Goal: Task Accomplishment & Management: Complete application form

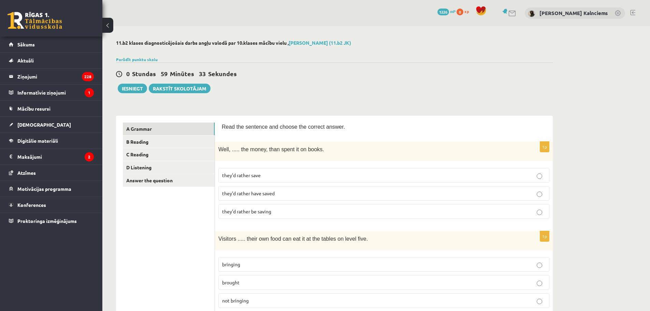
click at [364, 190] on p "they’d rather have saved" at bounding box center [384, 193] width 324 height 7
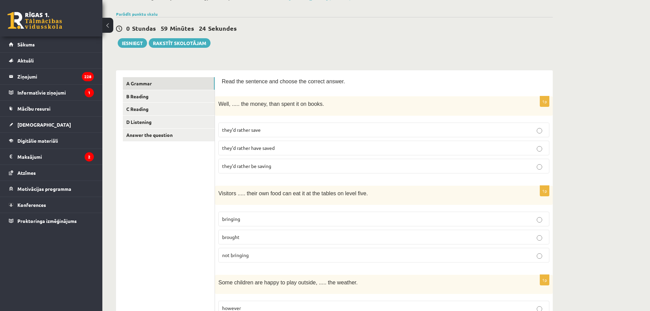
scroll to position [46, 0]
click at [324, 234] on p "brought" at bounding box center [384, 236] width 324 height 7
click at [322, 217] on p "bringing" at bounding box center [384, 218] width 324 height 7
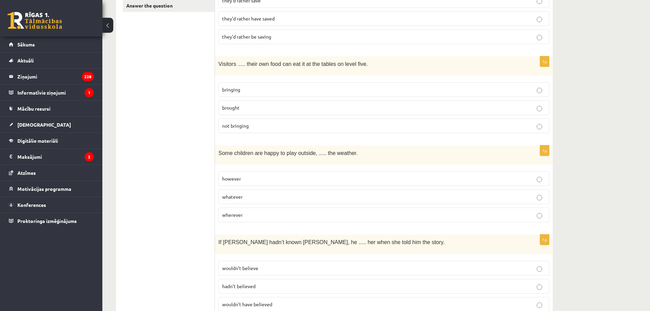
scroll to position [179, 0]
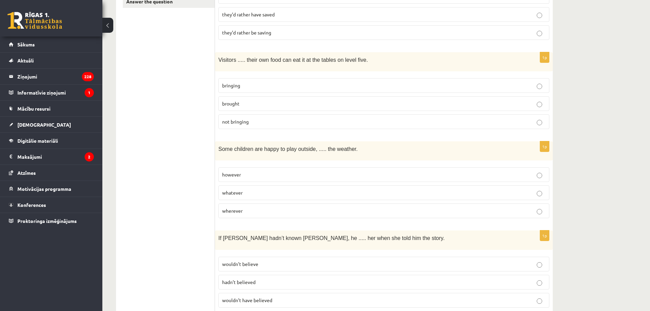
click at [320, 175] on p "however" at bounding box center [384, 174] width 324 height 7
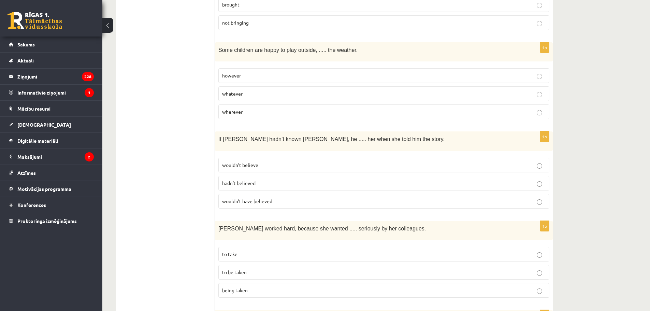
scroll to position [278, 0]
click at [304, 200] on p "wouldn’t have believed" at bounding box center [384, 200] width 324 height 7
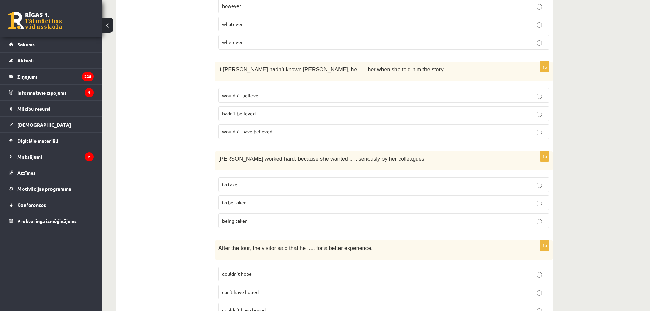
scroll to position [348, 0]
click at [298, 204] on p "to be taken" at bounding box center [384, 202] width 324 height 7
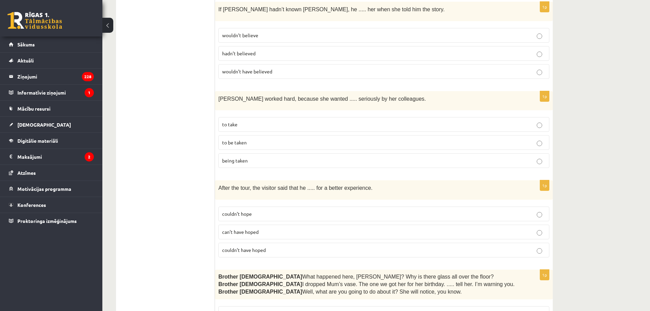
scroll to position [420, 0]
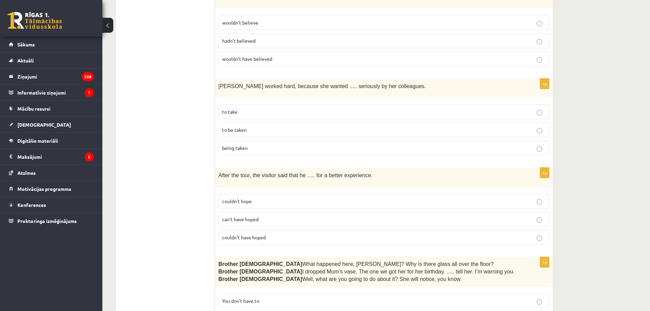
click at [287, 236] on p "couldn’t have hoped" at bounding box center [384, 237] width 324 height 7
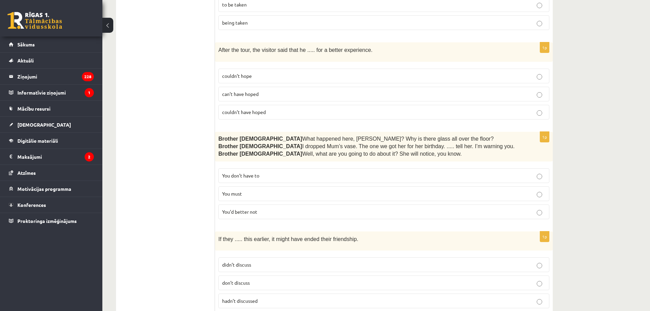
scroll to position [546, 0]
click at [295, 216] on label "You’d better not" at bounding box center [383, 211] width 331 height 15
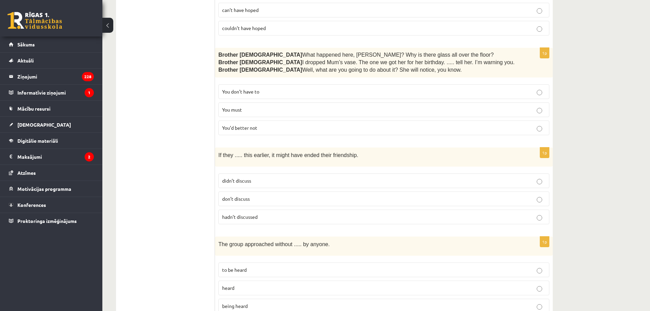
scroll to position [631, 0]
click at [305, 212] on p "hadn’t discussed" at bounding box center [384, 215] width 324 height 7
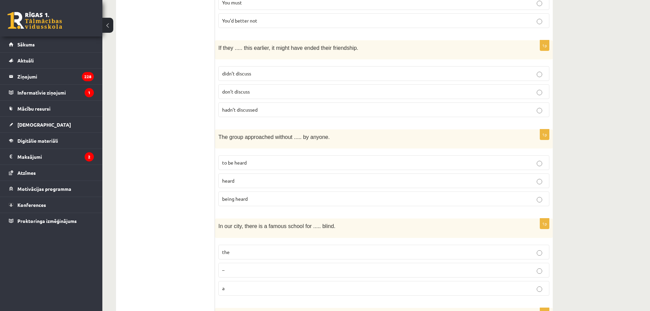
scroll to position [737, 0]
click at [275, 195] on p "being heard" at bounding box center [384, 198] width 324 height 7
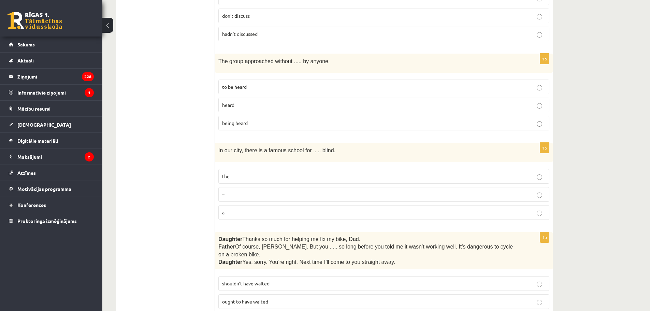
scroll to position [813, 0]
click at [284, 174] on p "the" at bounding box center [384, 175] width 324 height 7
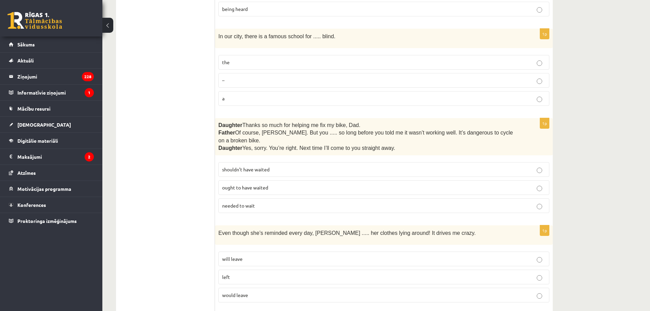
scroll to position [927, 0]
click at [288, 165] on p "shouldn’t have waited" at bounding box center [384, 168] width 324 height 7
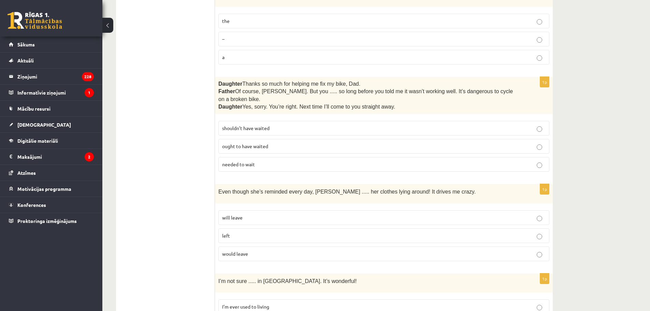
scroll to position [968, 0]
click at [304, 214] on p "will leave" at bounding box center [384, 217] width 324 height 7
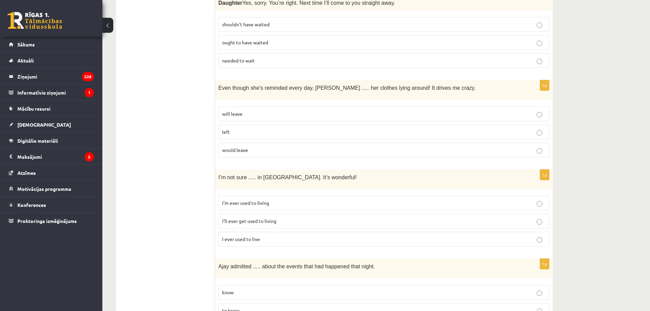
scroll to position [1072, 0]
click at [304, 217] on p "I’ll ever get used to living" at bounding box center [384, 220] width 324 height 7
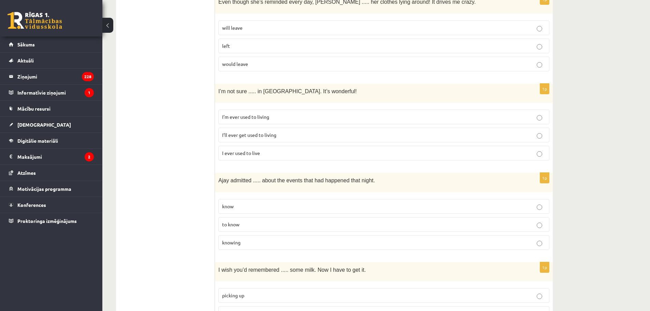
scroll to position [1158, 0]
click at [304, 235] on label "knowing" at bounding box center [383, 242] width 331 height 15
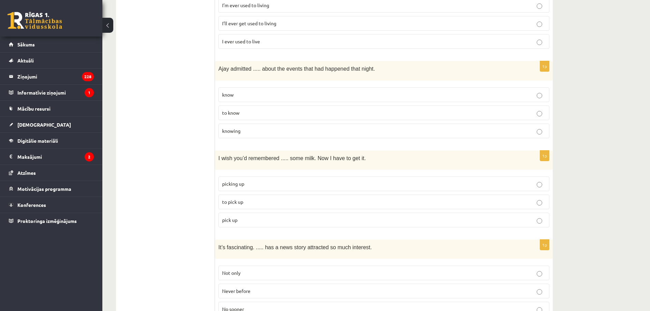
scroll to position [1269, 0]
click at [322, 198] on p "to pick up" at bounding box center [384, 201] width 324 height 7
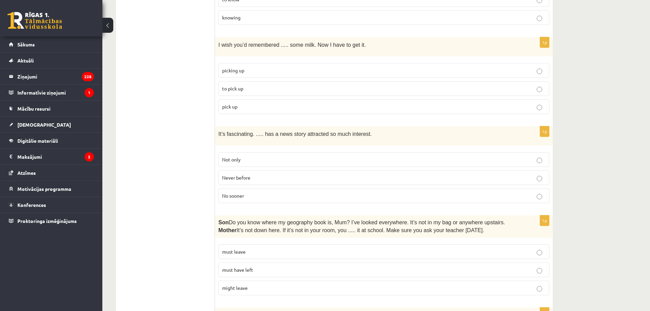
scroll to position [1387, 0]
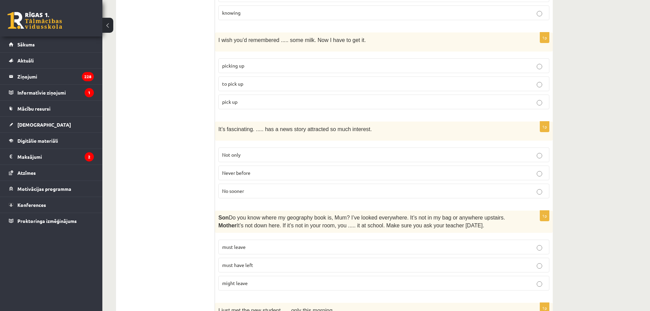
click at [307, 147] on label "Not only" at bounding box center [383, 154] width 331 height 15
click at [303, 169] on p "Never before" at bounding box center [384, 172] width 324 height 7
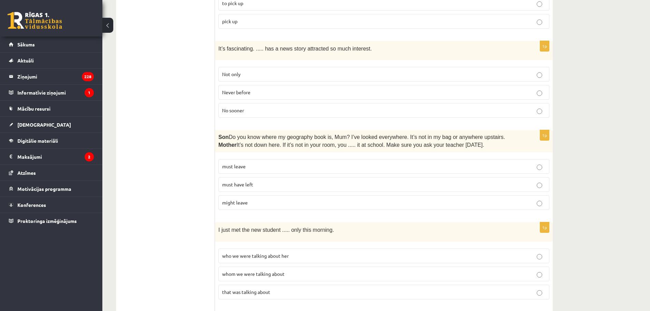
scroll to position [1469, 0]
click at [287, 180] on p "must have left" at bounding box center [384, 183] width 324 height 7
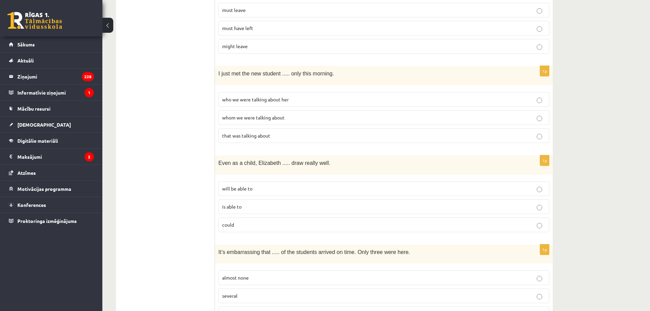
scroll to position [1625, 0]
click at [265, 113] on span "whom we were talking about" at bounding box center [253, 116] width 62 height 6
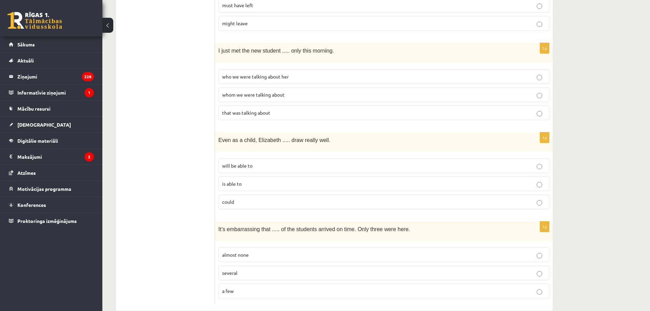
click at [289, 198] on p "could" at bounding box center [384, 201] width 324 height 7
click at [293, 251] on p "almost none" at bounding box center [384, 254] width 324 height 7
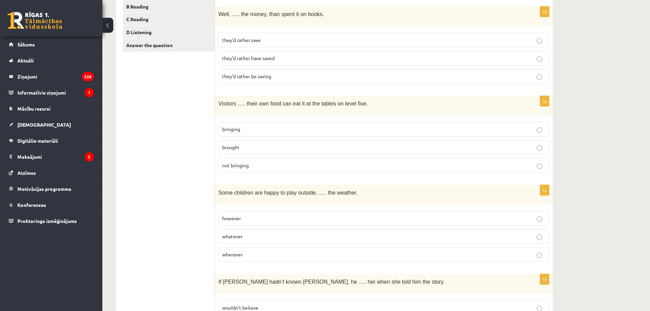
scroll to position [0, 0]
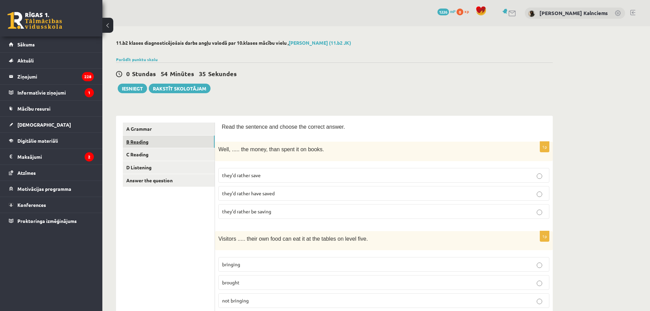
click at [151, 145] on link "B Reading" at bounding box center [169, 142] width 92 height 13
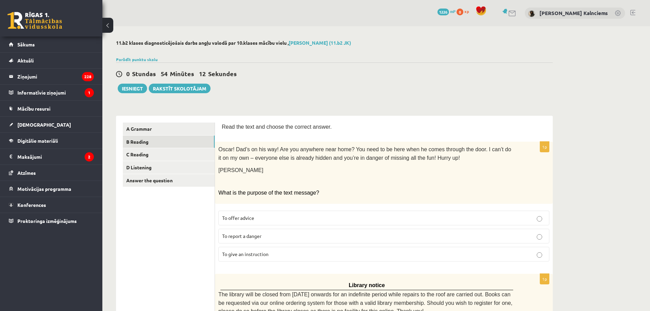
click at [283, 255] on p "To give an instruction" at bounding box center [384, 254] width 324 height 7
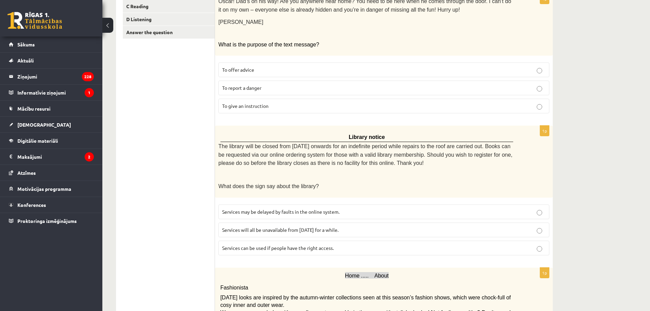
scroll to position [156, 0]
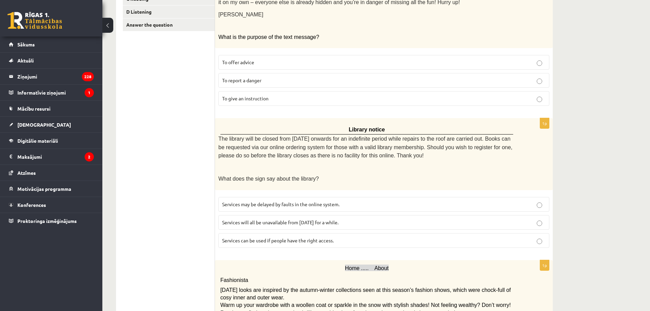
click at [308, 225] on label "Services will all be unavailable from [DATE] for a while." at bounding box center [383, 222] width 331 height 15
click at [312, 238] on span "Services can be used if people have the right access." at bounding box center [278, 240] width 112 height 6
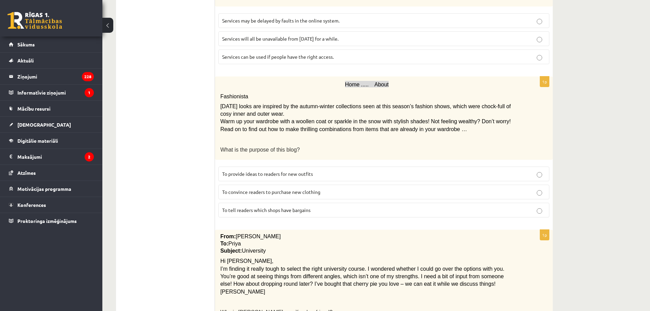
scroll to position [340, 0]
click at [317, 191] on label "To convince readers to purchase new clothing" at bounding box center [383, 191] width 331 height 15
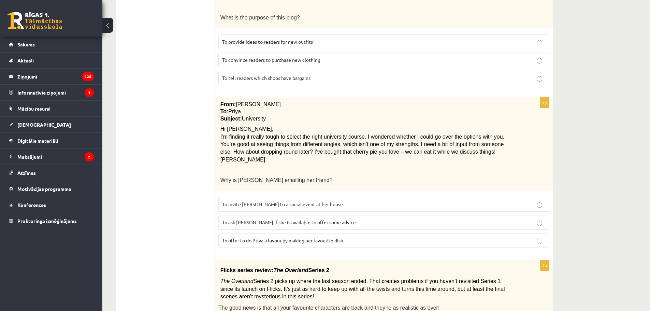
scroll to position [487, 0]
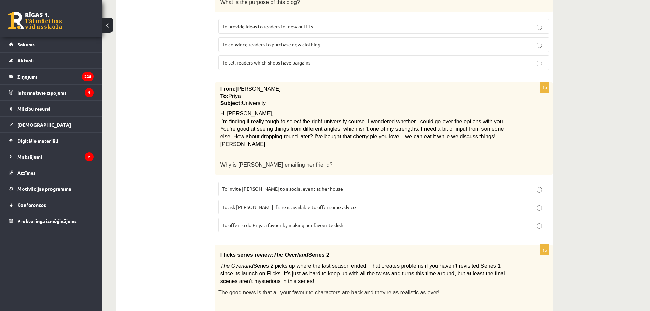
click at [332, 187] on p "To invite [PERSON_NAME] to a social event at her house" at bounding box center [384, 188] width 324 height 7
click at [333, 200] on label "To ask [PERSON_NAME] if she is available to offer some advice" at bounding box center [383, 207] width 331 height 15
click at [338, 229] on fieldset "To invite [PERSON_NAME] to a social event at her house To ask [PERSON_NAME] if …" at bounding box center [383, 206] width 331 height 56
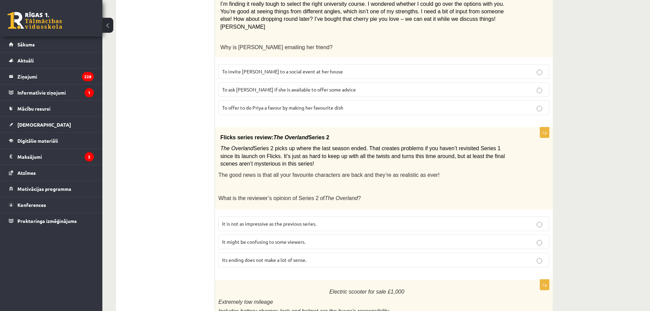
scroll to position [607, 0]
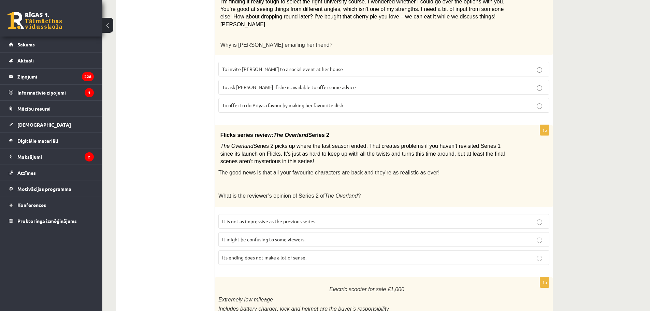
click at [348, 218] on p "It is not as impressive as the previous series." at bounding box center [384, 221] width 324 height 7
click at [342, 232] on label "It might be confusing to some viewers." at bounding box center [383, 239] width 331 height 15
click at [334, 236] on p "It might be confusing to some viewers." at bounding box center [384, 239] width 324 height 7
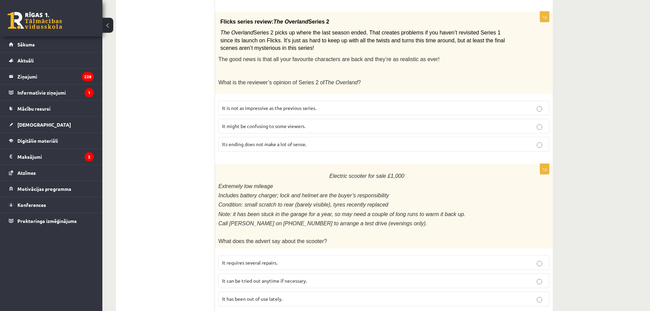
scroll to position [733, 0]
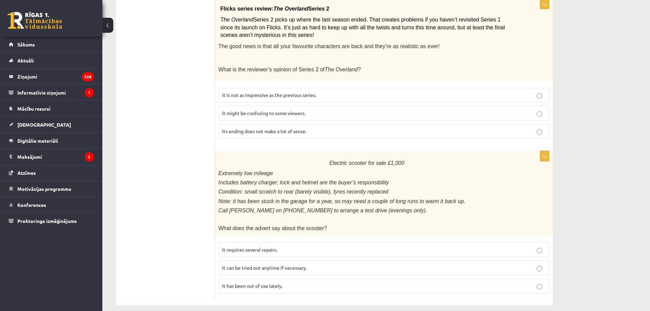
click at [325, 246] on p "It requires several repairs." at bounding box center [384, 249] width 324 height 7
click at [320, 264] on p "It can be tried out anytime if necessary." at bounding box center [384, 267] width 324 height 7
click at [311, 282] on p "It has been out of use lately." at bounding box center [384, 285] width 324 height 7
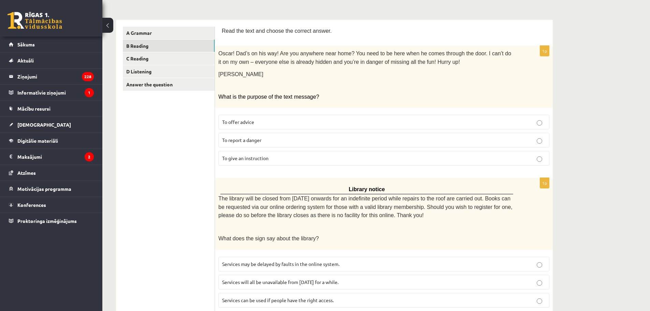
scroll to position [0, 0]
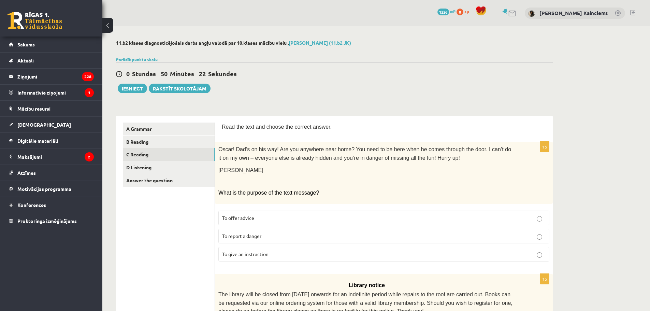
click at [168, 153] on link "C Reading" at bounding box center [169, 154] width 92 height 13
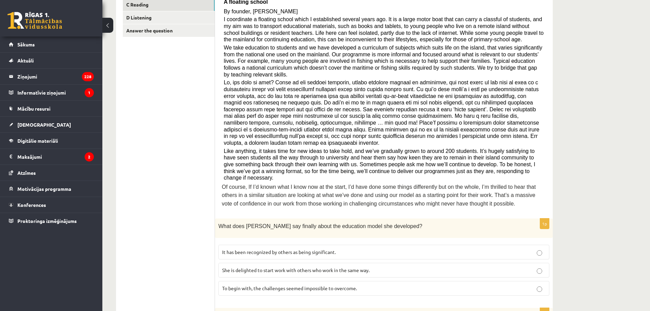
scroll to position [150, 0]
click at [315, 244] on label "It has been recognized by others as being significant." at bounding box center [383, 251] width 331 height 15
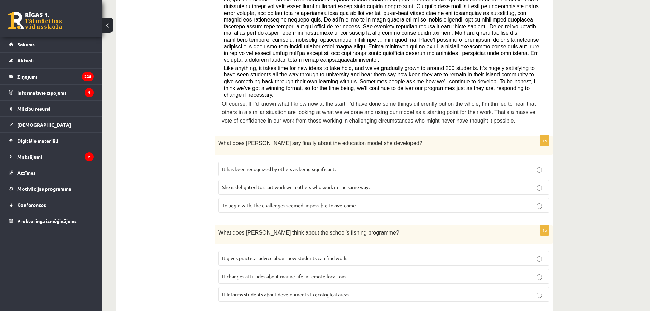
scroll to position [233, 0]
click at [346, 291] on span "It informs students about developments in ecological areas." at bounding box center [286, 294] width 128 height 6
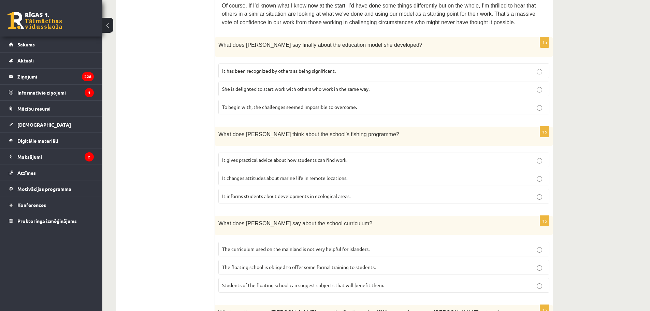
scroll to position [331, 0]
click at [360, 264] on span "The floating school is obliged to offer some formal training to students." at bounding box center [299, 267] width 154 height 6
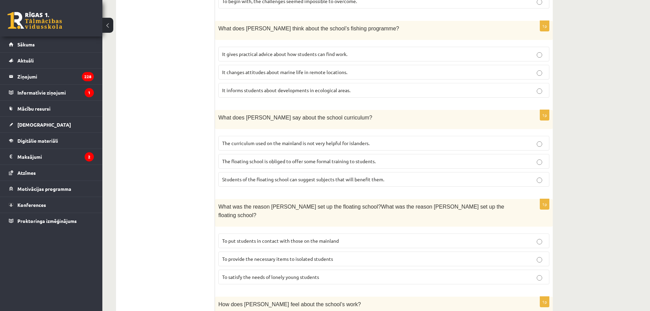
scroll to position [437, 0]
click at [361, 237] on p "To put students in contact with those on the mainland" at bounding box center [384, 240] width 324 height 7
click at [347, 255] on p "To provide the necessary items to isolated students" at bounding box center [384, 258] width 324 height 7
click at [336, 254] on fieldset "To put students in contact with those on the mainland To provide the necessary …" at bounding box center [383, 258] width 331 height 56
click at [340, 269] on label "To satisfy the needs of lonely young students" at bounding box center [383, 276] width 331 height 15
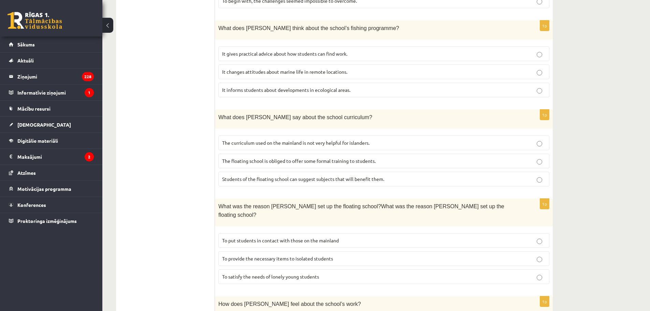
click at [345, 251] on label "To provide the necessary items to isolated students" at bounding box center [383, 258] width 331 height 15
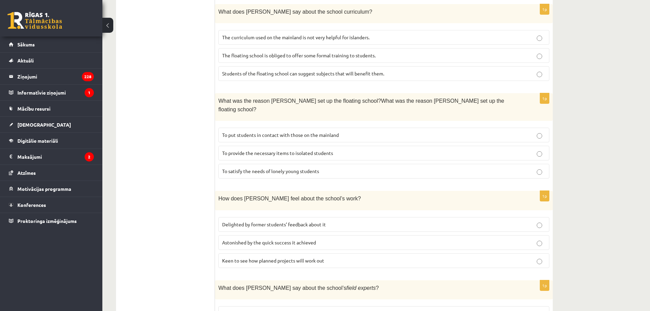
scroll to position [543, 0]
click at [361, 221] on p "Delighted by former students’ feedback about it" at bounding box center [384, 224] width 324 height 7
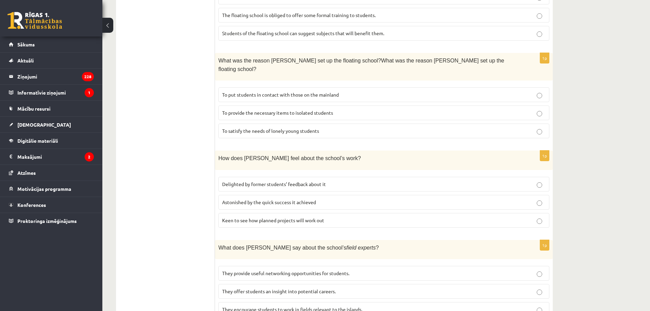
scroll to position [578, 0]
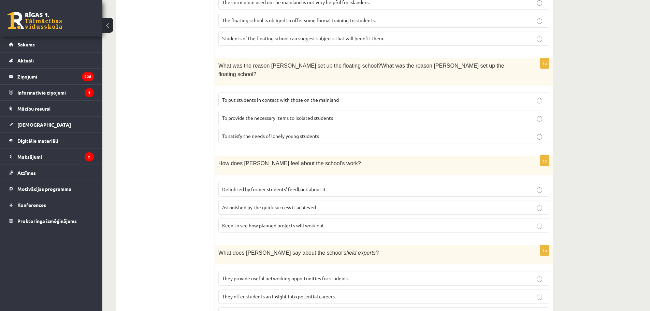
click at [359, 204] on p "Astonished by the quick success it achieved" at bounding box center [384, 207] width 324 height 7
click at [364, 186] on p "Delighted by former students’ feedback about it" at bounding box center [384, 189] width 324 height 7
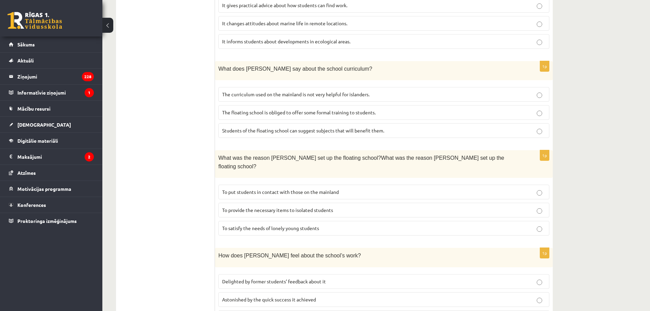
scroll to position [583, 0]
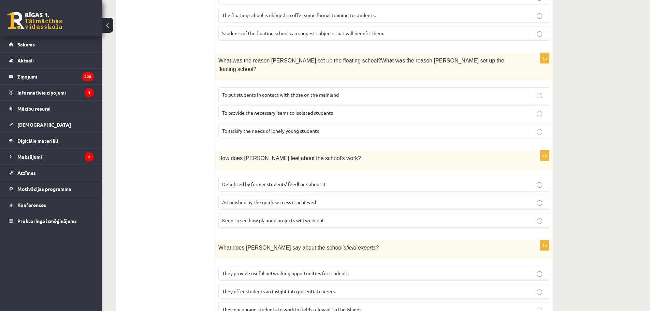
click at [366, 306] on p "They encourage students to work in fields relevant to the islands." at bounding box center [384, 309] width 324 height 7
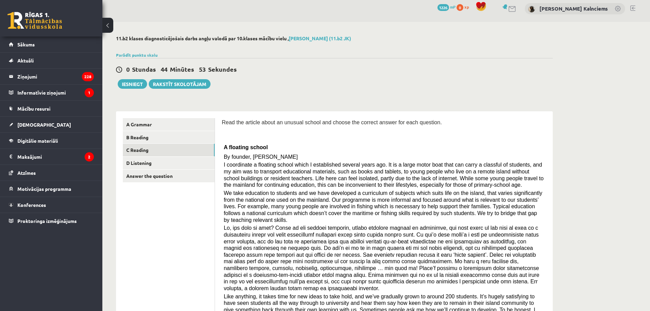
scroll to position [5, 0]
click at [180, 167] on link "D Listening" at bounding box center [169, 162] width 92 height 13
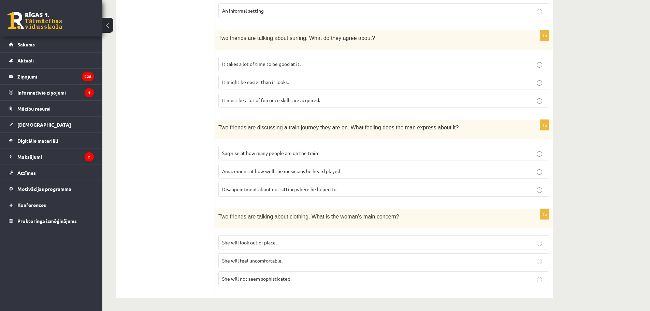
scroll to position [0, 0]
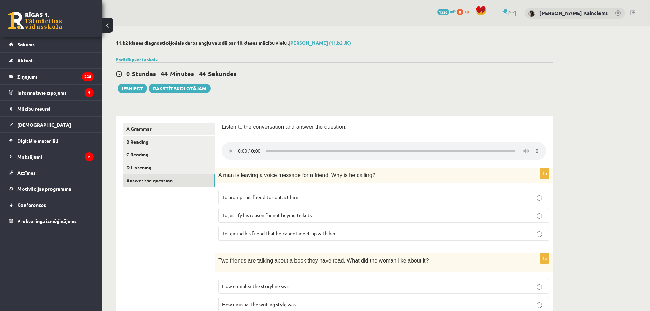
click at [202, 185] on link "Answer the question" at bounding box center [169, 180] width 92 height 13
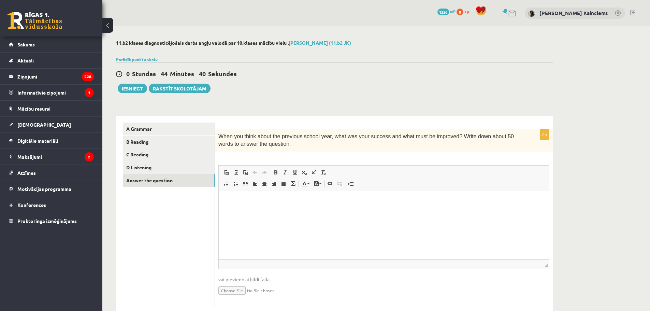
click at [270, 211] on html at bounding box center [384, 201] width 330 height 21
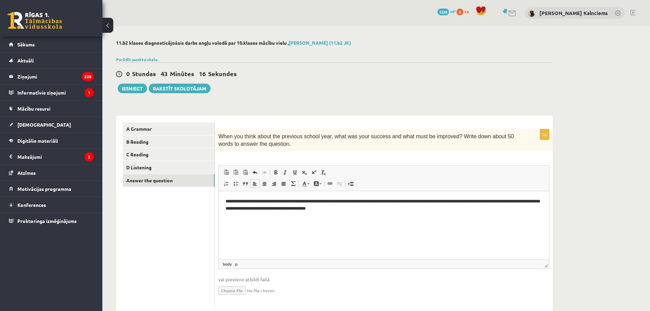
click at [449, 207] on p "**********" at bounding box center [384, 205] width 317 height 14
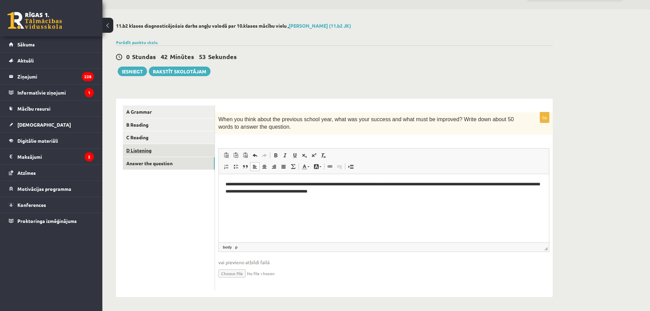
click at [165, 156] on link "D Listening" at bounding box center [169, 150] width 92 height 13
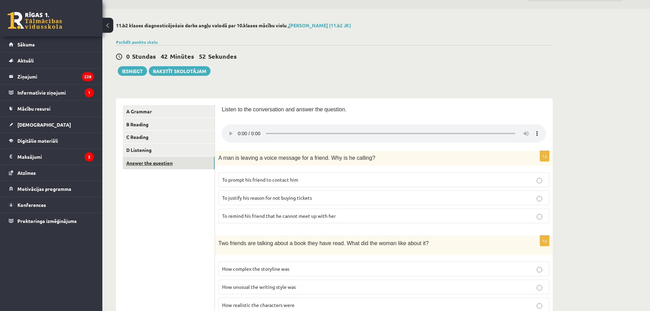
click at [172, 162] on link "Answer the question" at bounding box center [169, 163] width 92 height 13
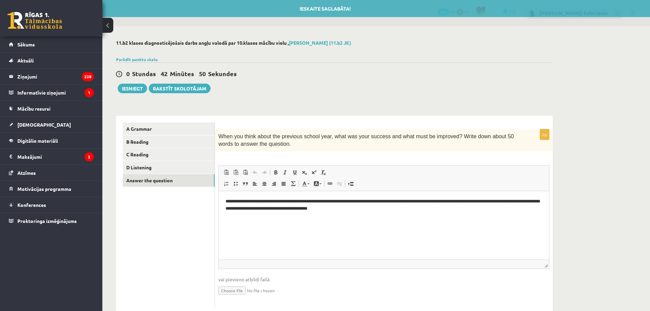
scroll to position [0, 0]
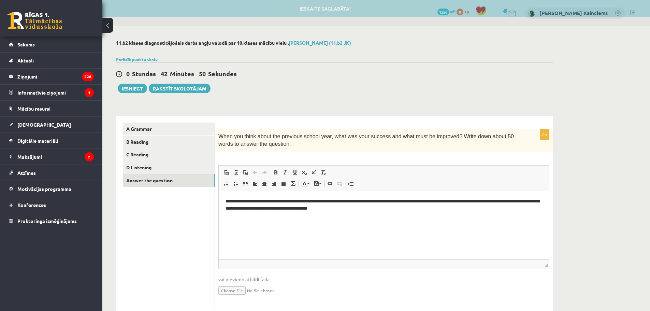
click at [409, 219] on html "**********" at bounding box center [384, 205] width 330 height 28
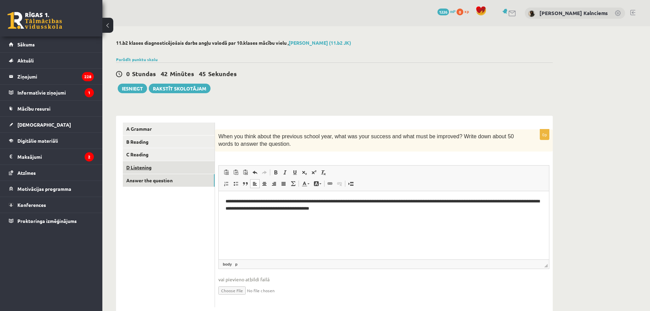
click at [175, 168] on link "D Listening" at bounding box center [169, 167] width 92 height 13
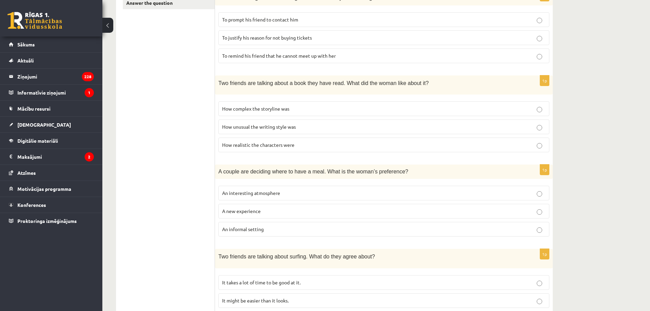
scroll to position [184, 0]
